Goal: Task Accomplishment & Management: Complete application form

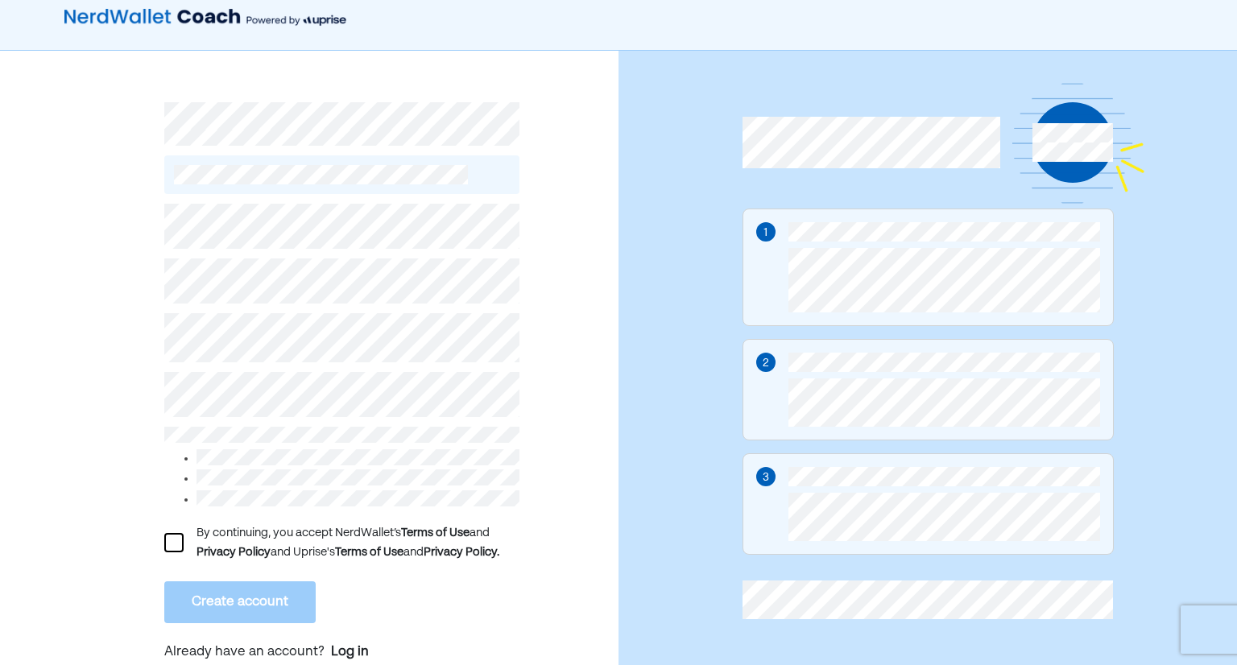
scroll to position [19, 0]
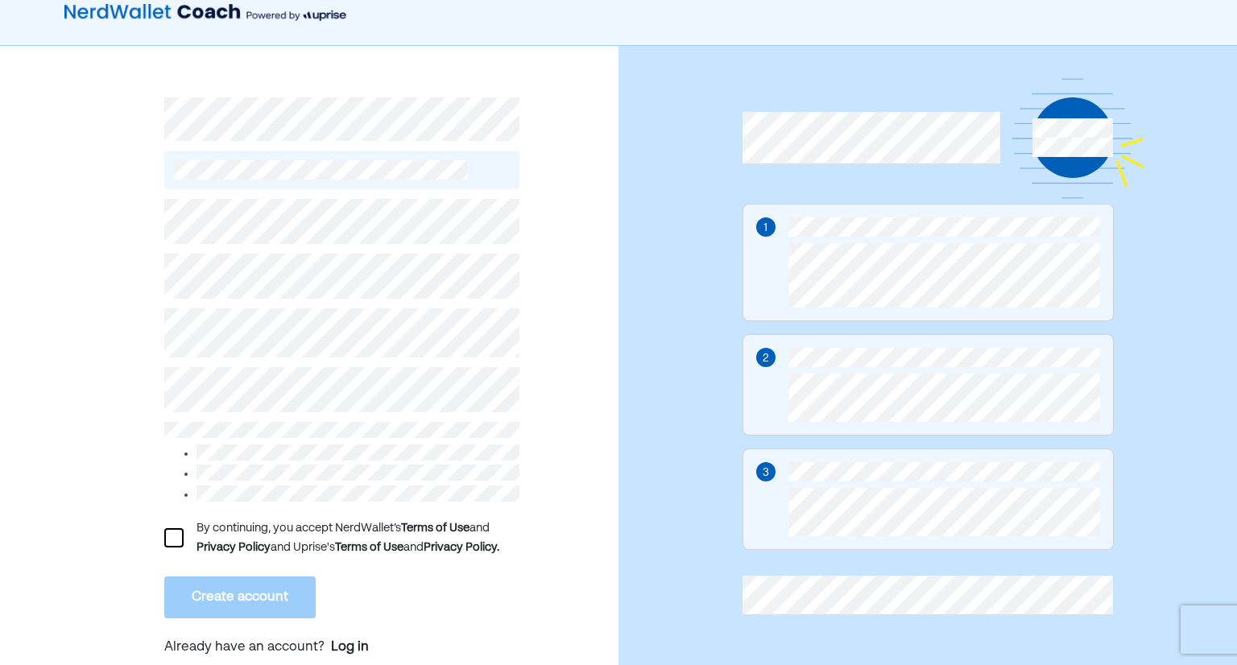
click at [169, 534] on div at bounding box center [173, 537] width 19 height 19
click at [216, 597] on button "Create account" at bounding box center [239, 598] width 151 height 42
click at [247, 587] on button "Create account" at bounding box center [239, 598] width 151 height 42
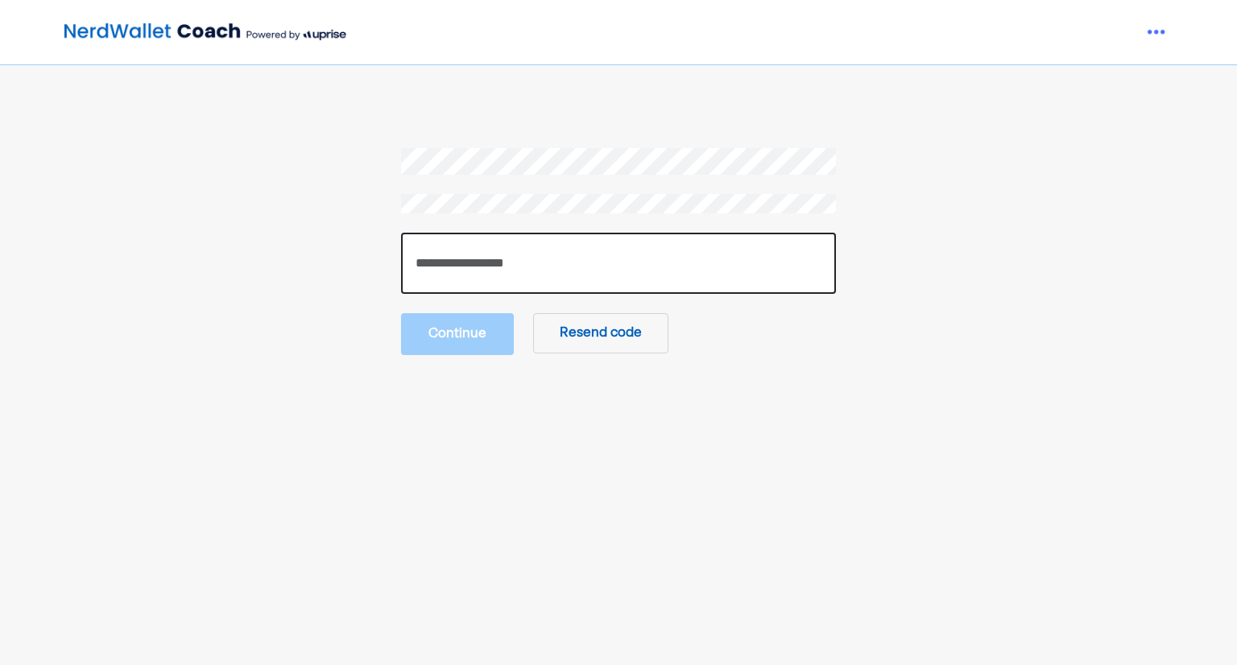
click at [669, 286] on input "number" at bounding box center [618, 263] width 435 height 61
type input "******"
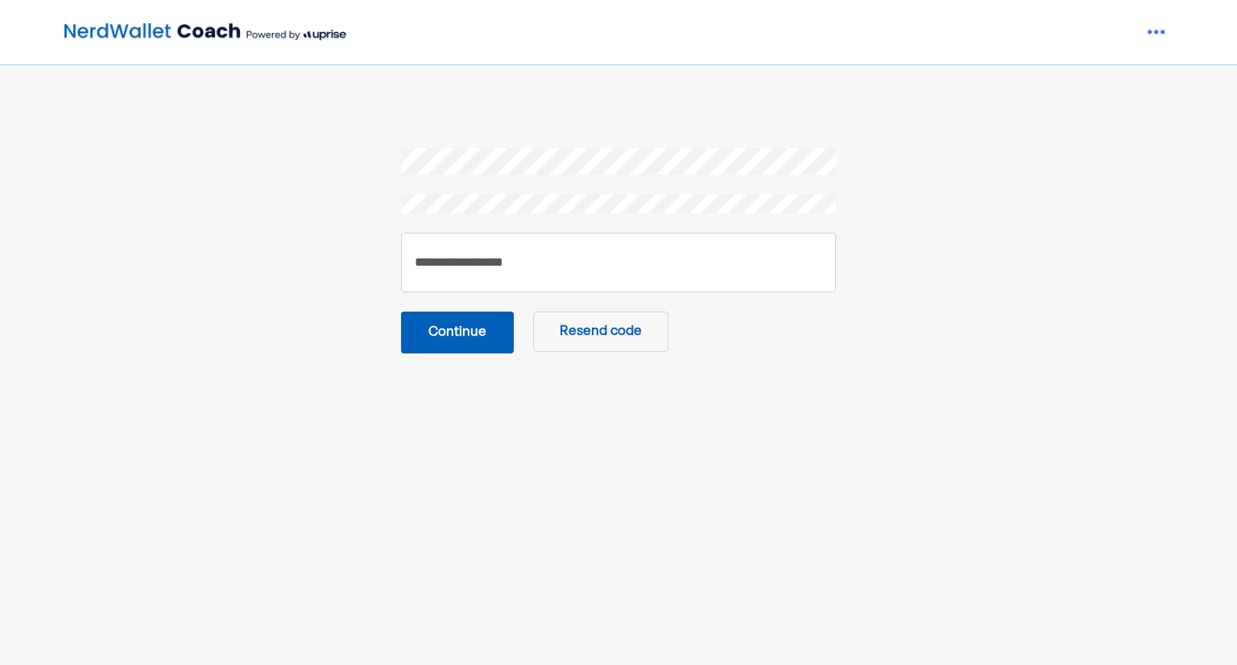
click at [425, 323] on button "Continue" at bounding box center [457, 333] width 113 height 42
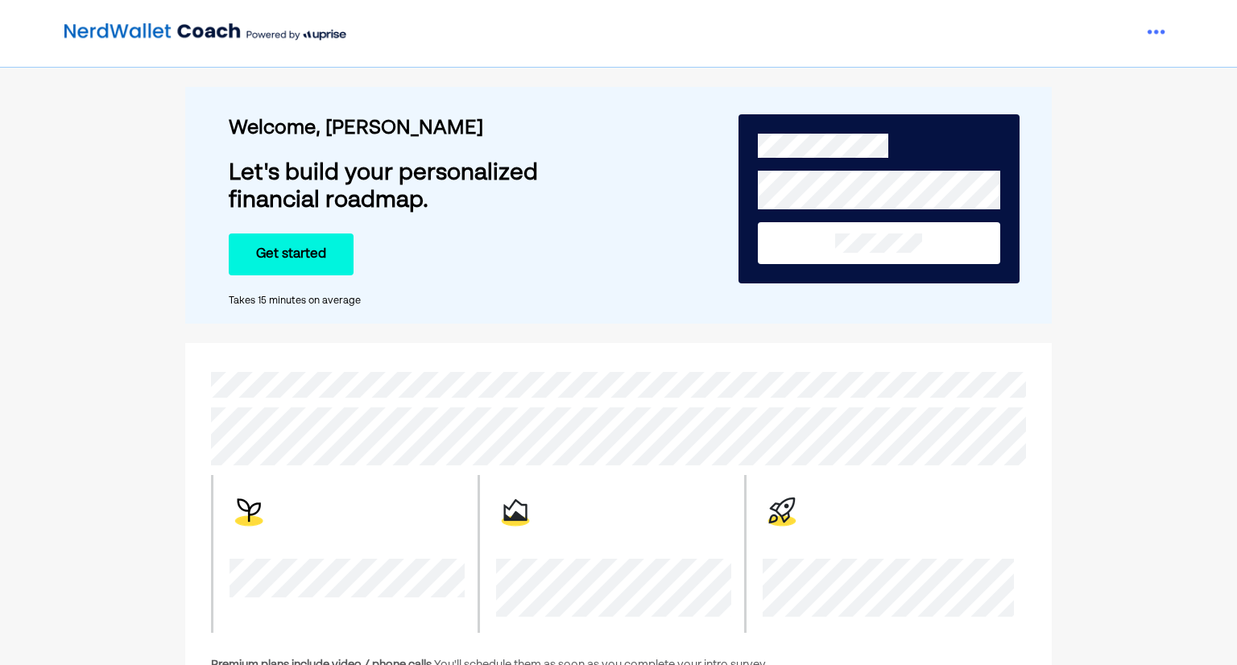
click at [306, 244] on button "Get started" at bounding box center [291, 255] width 125 height 42
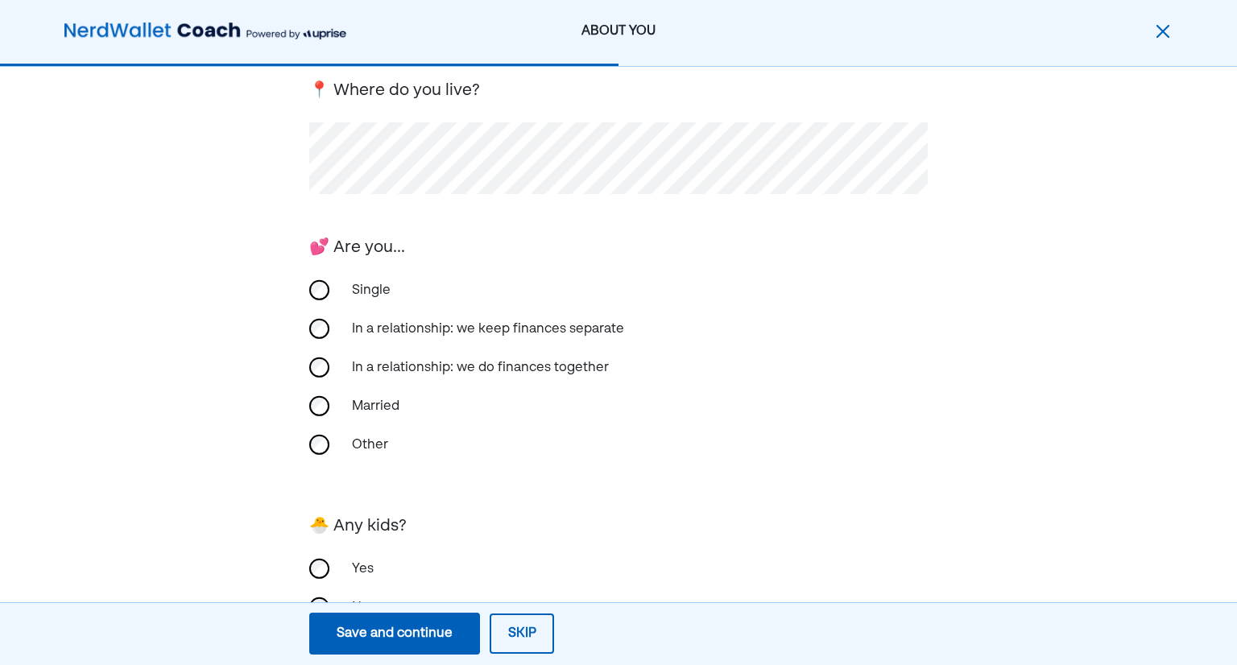
scroll to position [318, 0]
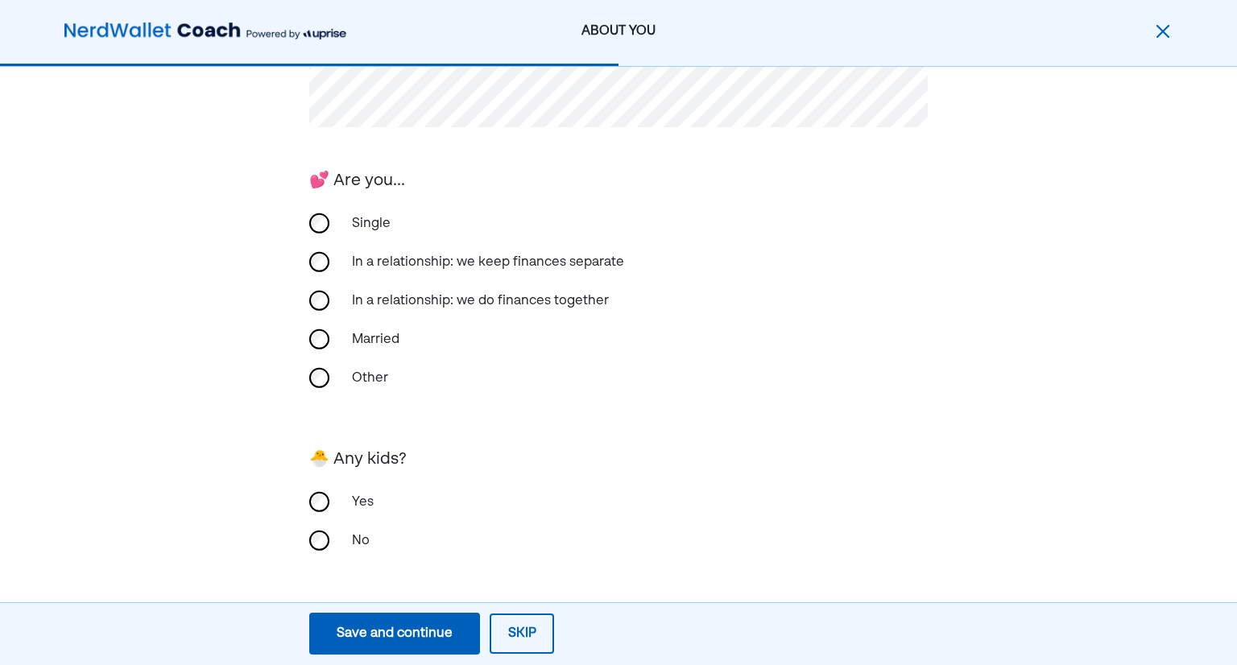
click at [364, 624] on div "Save and continue" at bounding box center [395, 633] width 116 height 19
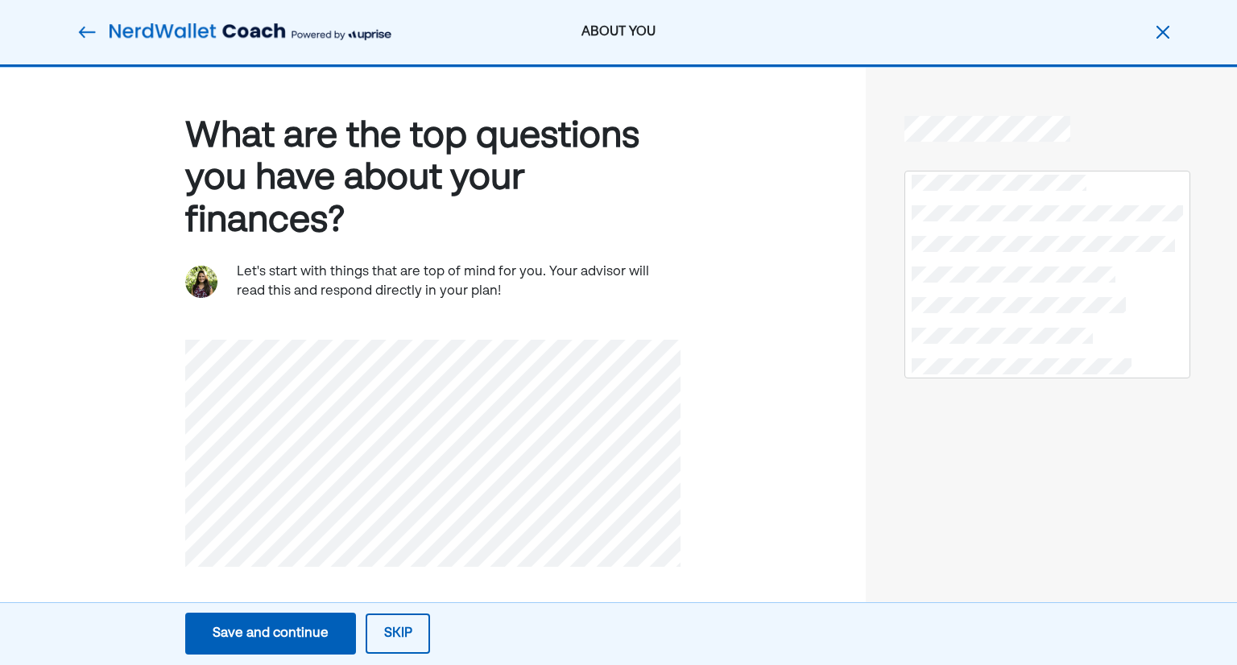
scroll to position [0, 0]
click at [309, 638] on div "Save and continue" at bounding box center [271, 633] width 116 height 19
